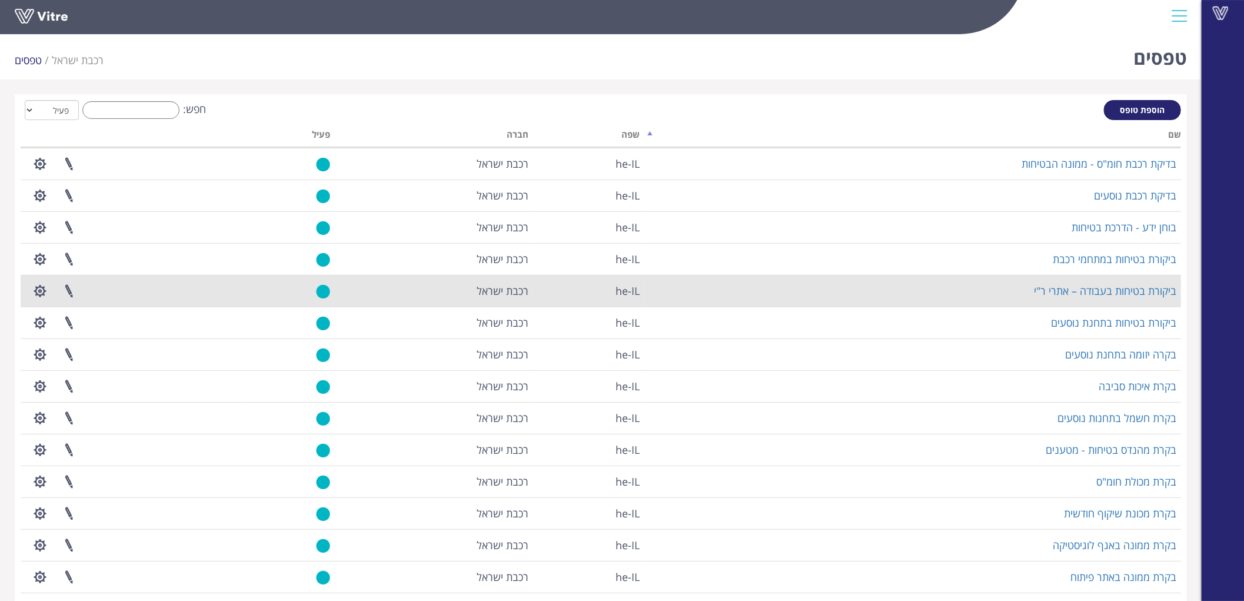
scroll to position [78, 0]
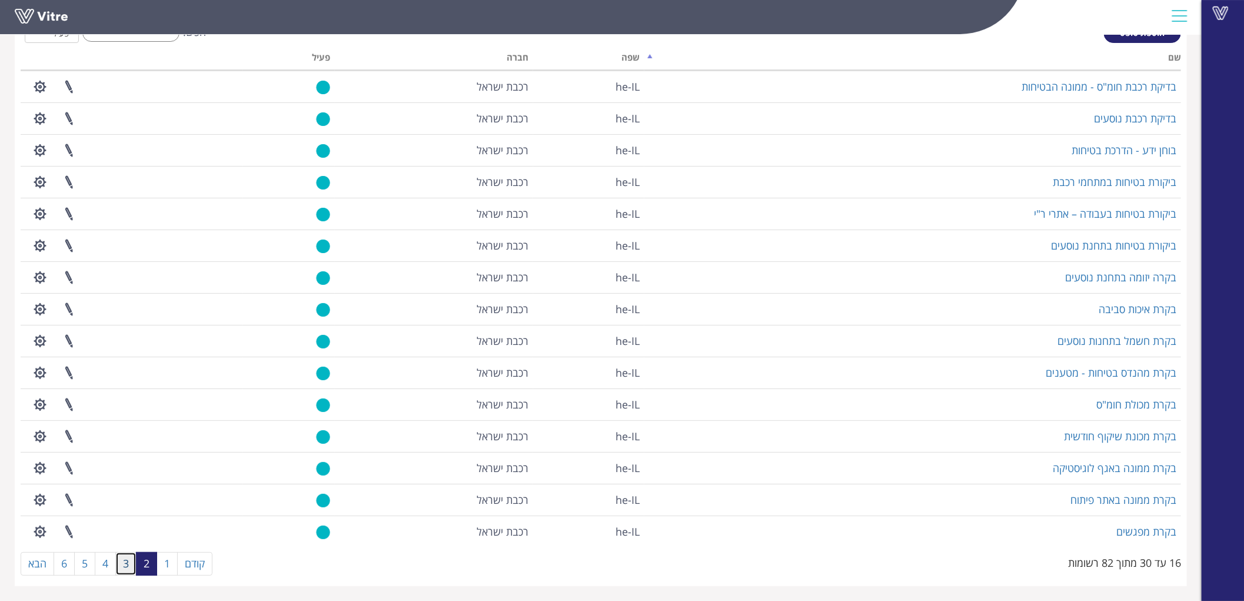
click at [132, 565] on link "3" at bounding box center [125, 564] width 21 height 24
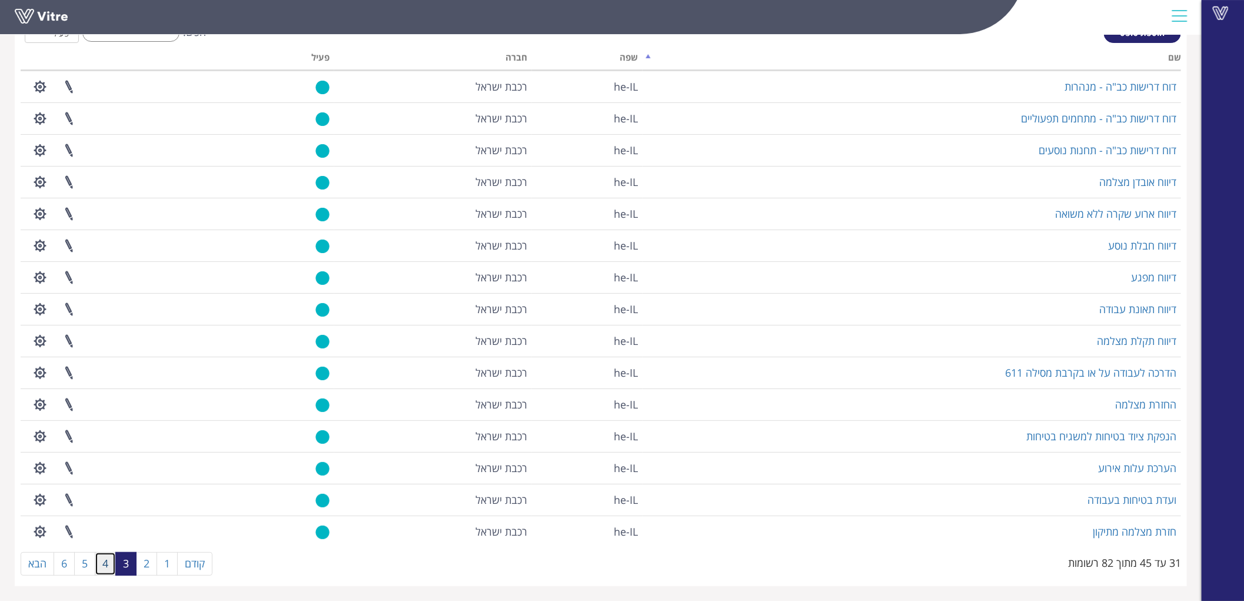
click at [112, 565] on link "4" at bounding box center [105, 564] width 21 height 24
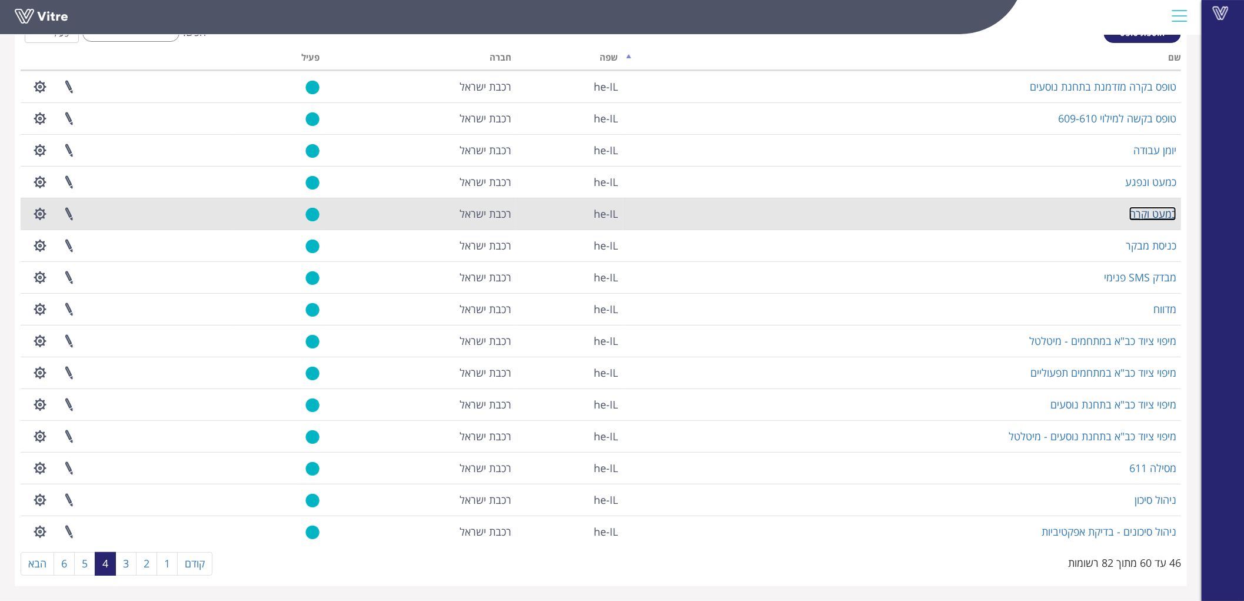
click at [1154, 210] on link "כמעט וקרה" at bounding box center [1152, 213] width 47 height 14
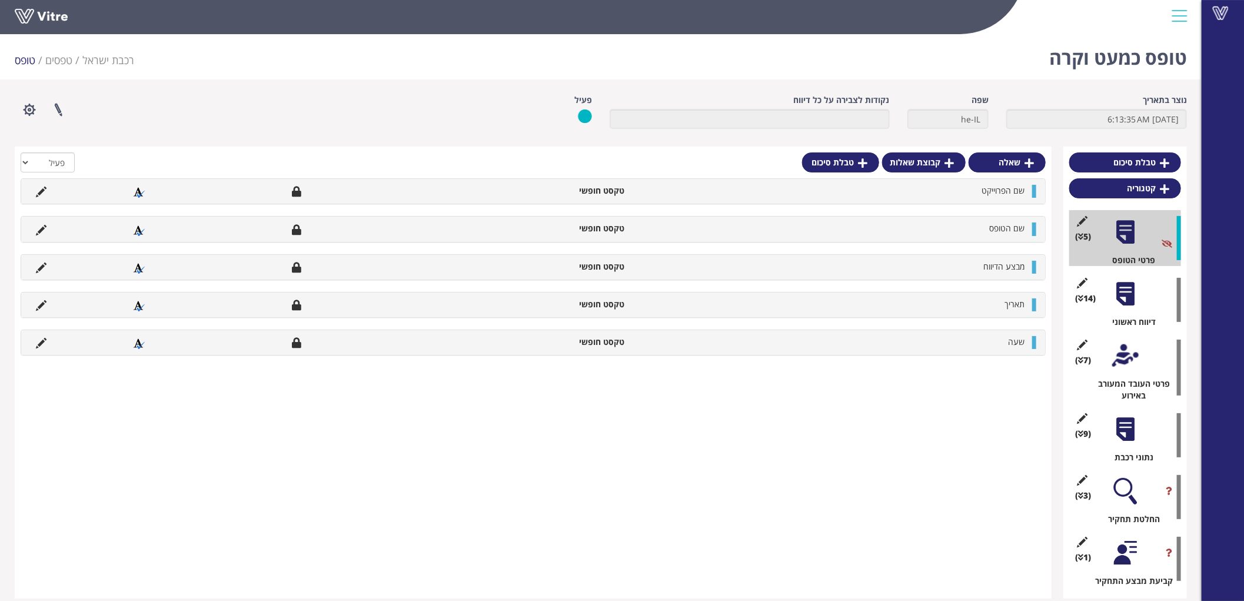
scroll to position [12, 0]
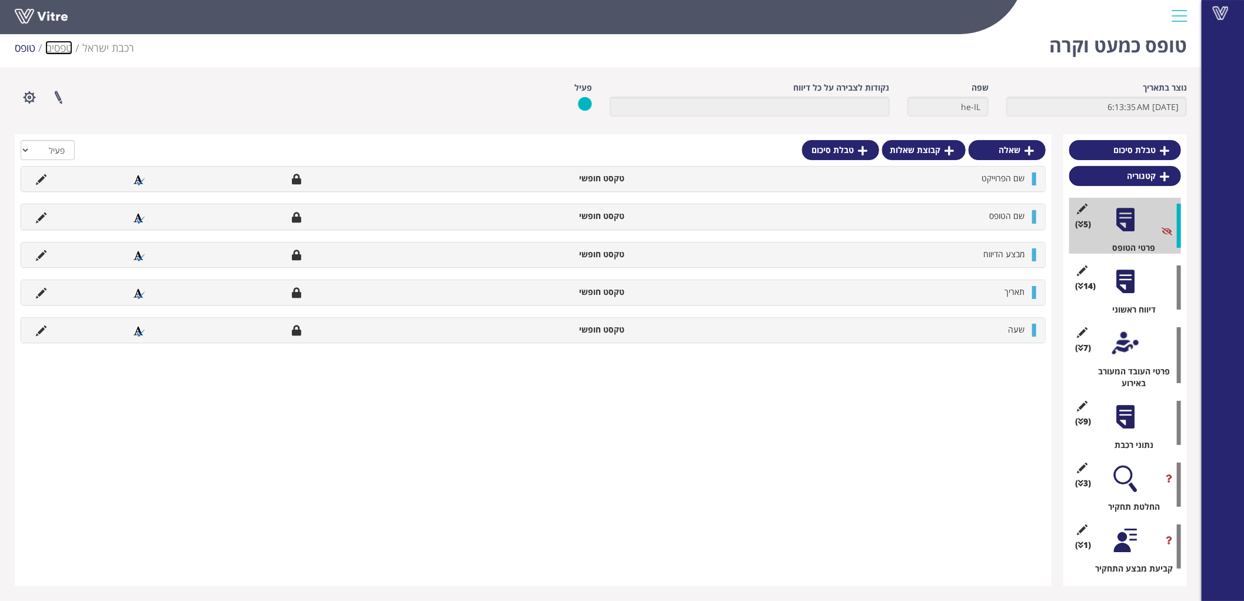
click at [53, 44] on link "טפסים" at bounding box center [58, 48] width 27 height 14
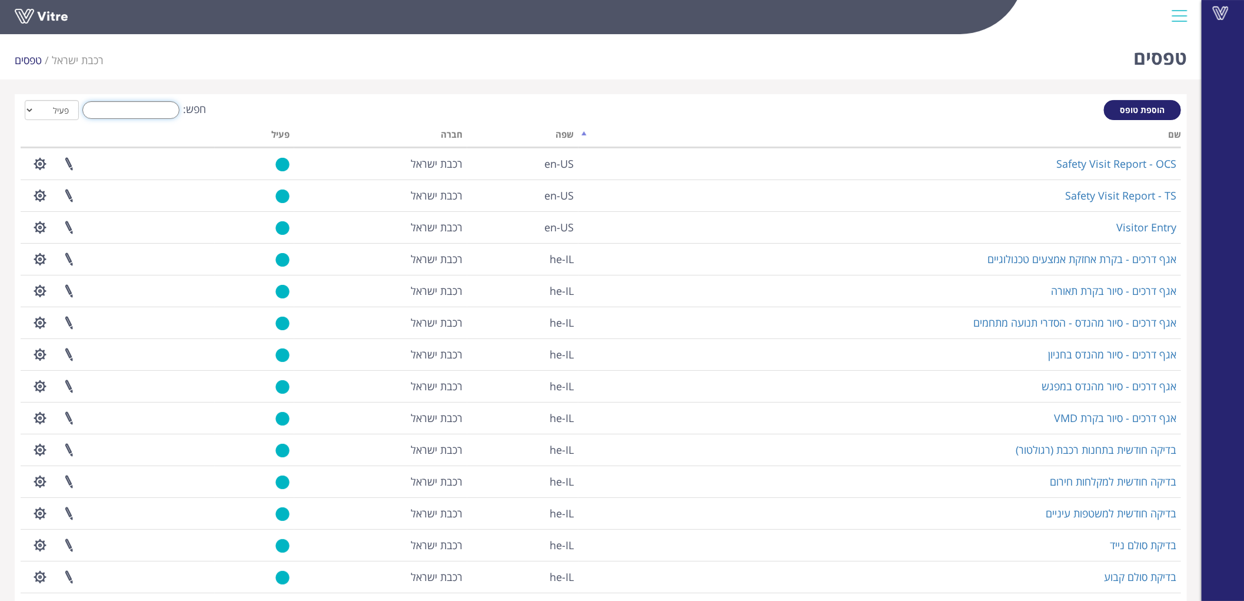
click at [109, 109] on input "חפש:" at bounding box center [130, 110] width 97 height 18
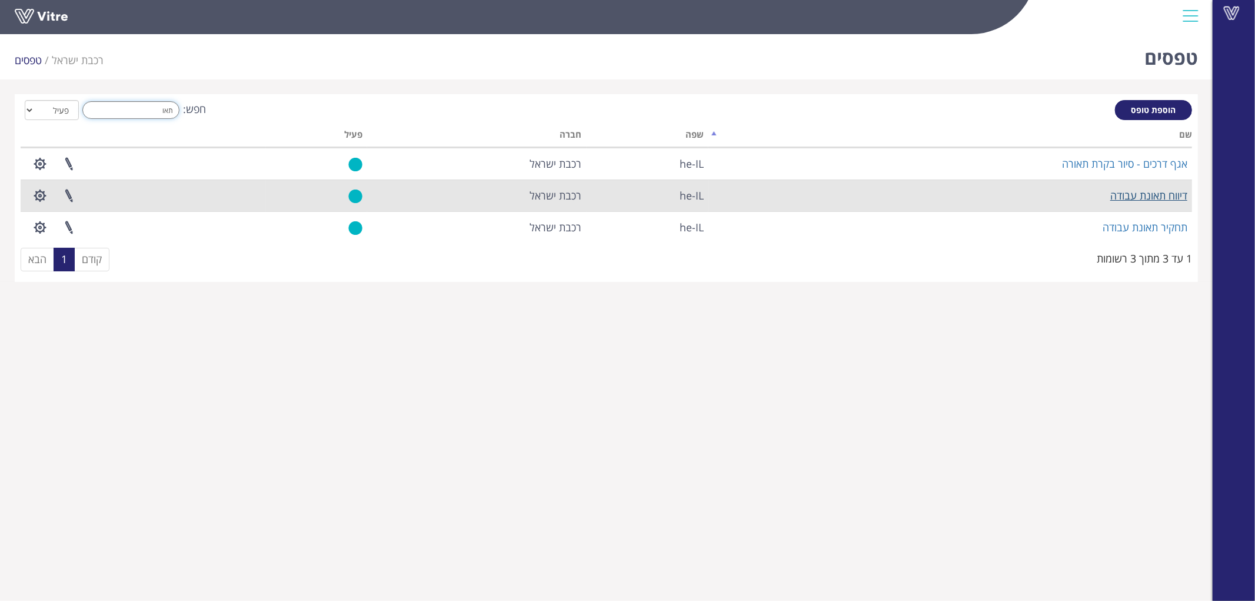
type input "תאו"
click at [1148, 196] on link "דיווח תאונת עבודה" at bounding box center [1148, 195] width 77 height 14
